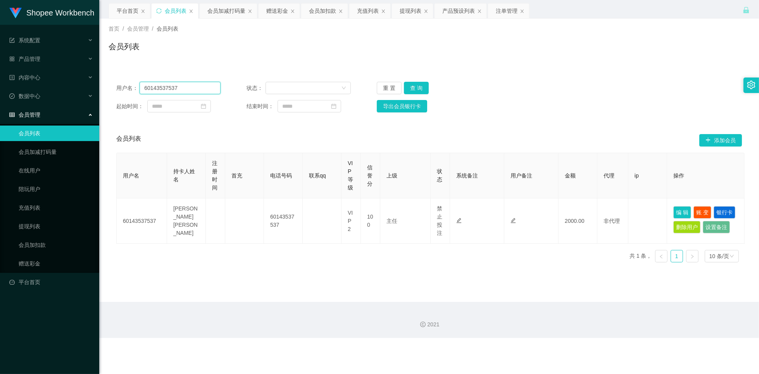
click at [195, 87] on input "60143537537" at bounding box center [179, 88] width 81 height 12
paste input "[PERSON_NAME]"
type input "[PERSON_NAME]"
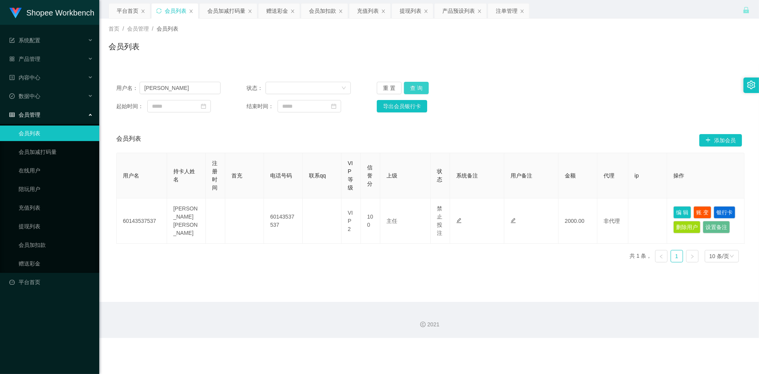
click at [417, 88] on button "查 询" at bounding box center [416, 88] width 25 height 12
click at [361, 14] on div "充值列表" at bounding box center [368, 10] width 22 height 15
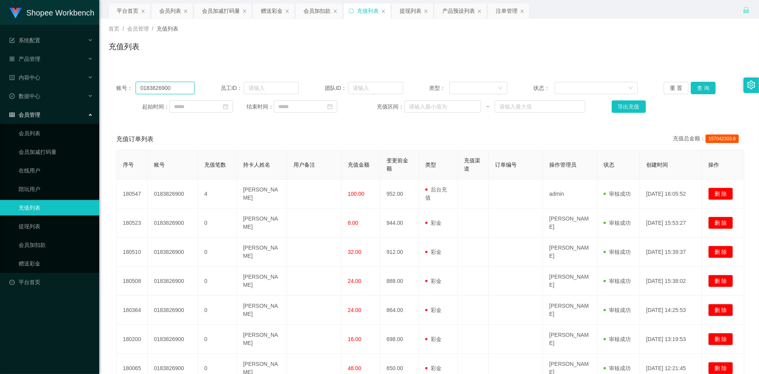
click at [181, 90] on input "0183826900" at bounding box center [165, 88] width 59 height 12
paste input "[PERSON_NAME]"
type input "[PERSON_NAME]"
click at [698, 87] on button "查 询" at bounding box center [702, 88] width 25 height 12
